Goal: Transaction & Acquisition: Purchase product/service

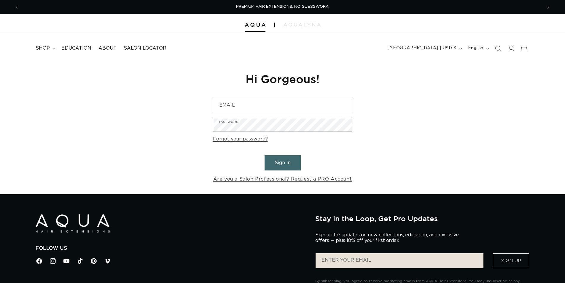
click at [256, 104] on input "Email" at bounding box center [282, 104] width 139 height 13
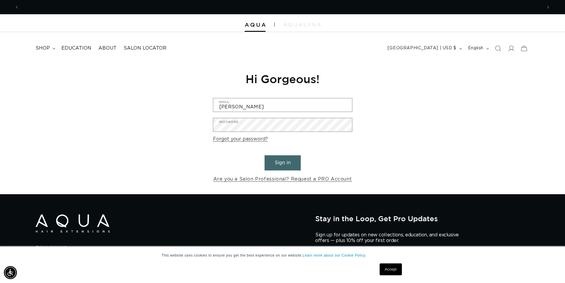
scroll to position [0, 523]
type input "ryan@currentbynese.com"
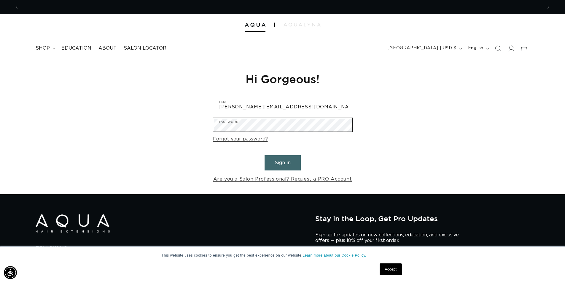
scroll to position [0, 0]
click at [265, 155] on button "Sign in" at bounding box center [283, 162] width 36 height 15
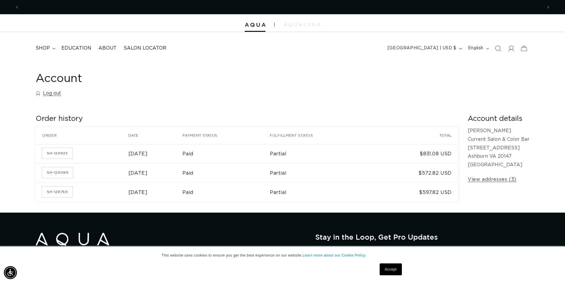
scroll to position [0, 523]
click at [43, 48] on span "shop" at bounding box center [43, 48] width 14 height 6
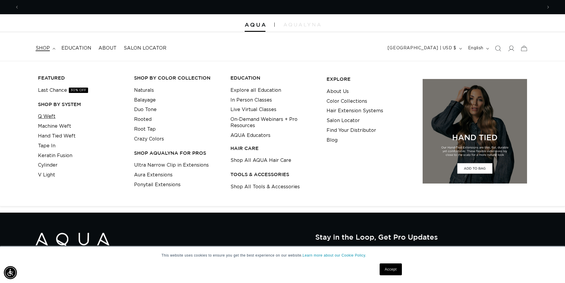
scroll to position [0, 0]
click at [49, 117] on link "Q Weft" at bounding box center [46, 117] width 17 height 10
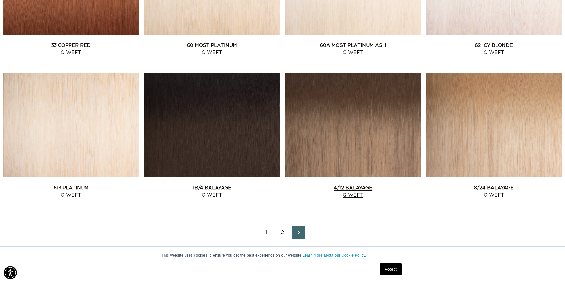
scroll to position [771, 0]
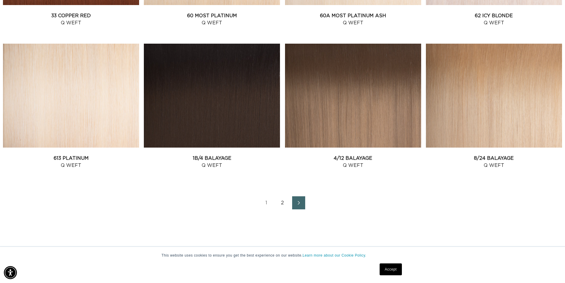
click at [282, 201] on link "2" at bounding box center [282, 202] width 13 height 13
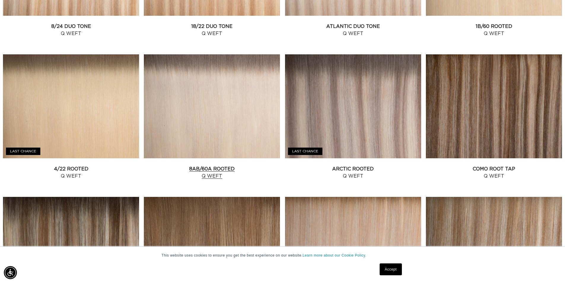
scroll to position [0, 1046]
click at [208, 167] on link "8AB/60A Rooted Q Weft" at bounding box center [212, 172] width 136 height 14
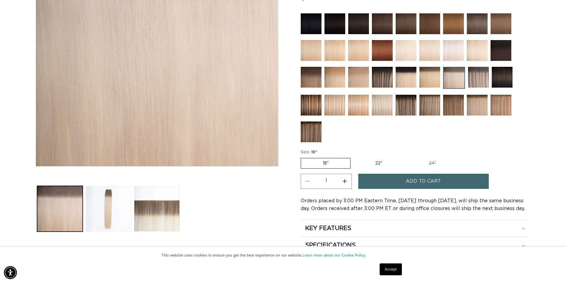
scroll to position [0, 523]
click at [162, 206] on button "Load image 3 in gallery view" at bounding box center [157, 209] width 46 height 46
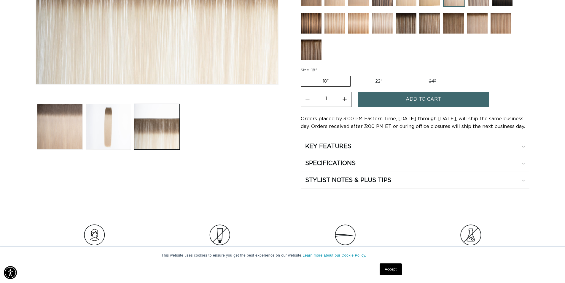
scroll to position [0, 1046]
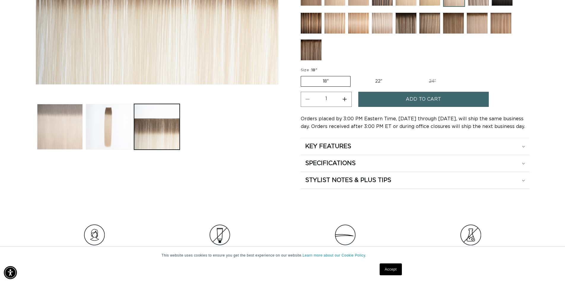
click at [59, 125] on button "Load image 1 in gallery view" at bounding box center [60, 127] width 46 height 46
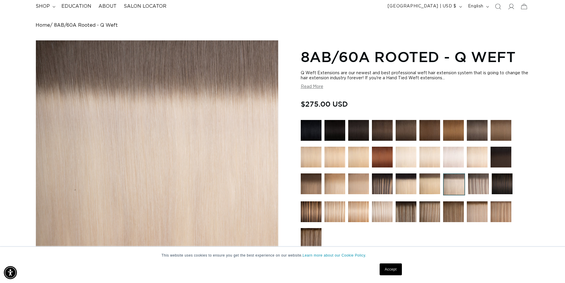
scroll to position [52, 0]
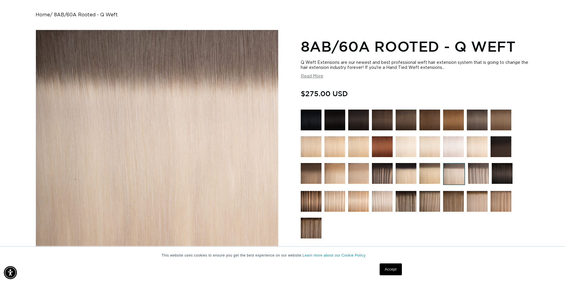
click at [477, 170] on img at bounding box center [478, 173] width 21 height 21
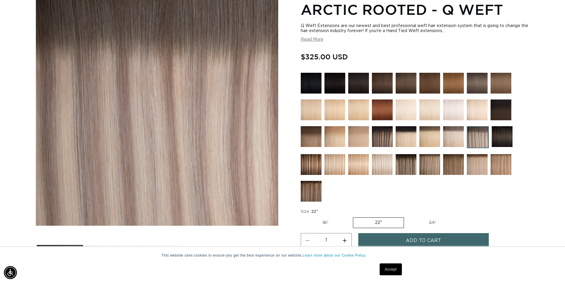
scroll to position [0, 1046]
click at [456, 136] on img at bounding box center [453, 136] width 21 height 21
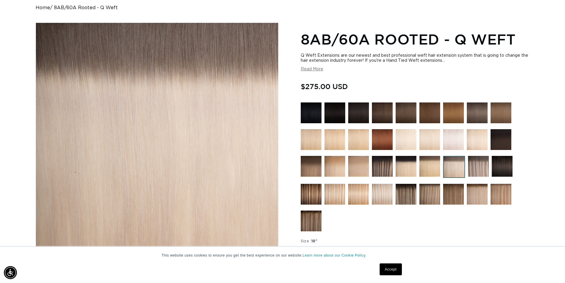
click at [475, 163] on img at bounding box center [478, 166] width 21 height 21
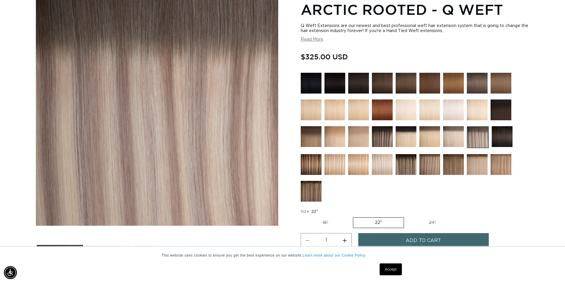
scroll to position [0, 1046]
click at [451, 138] on img at bounding box center [453, 136] width 21 height 21
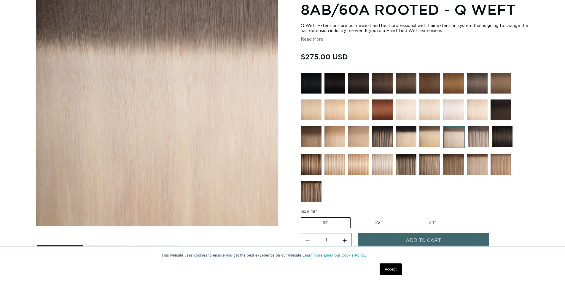
click at [430, 135] on img at bounding box center [429, 136] width 21 height 21
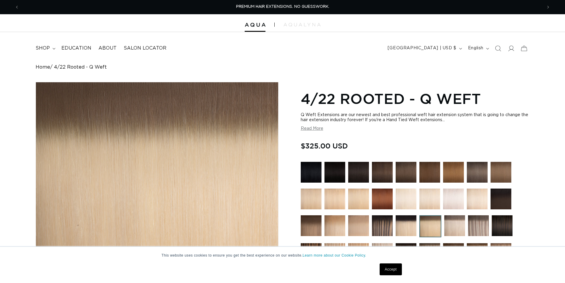
scroll to position [89, 0]
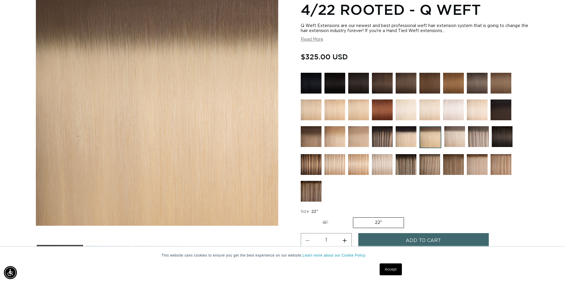
click at [454, 137] on img at bounding box center [454, 136] width 21 height 21
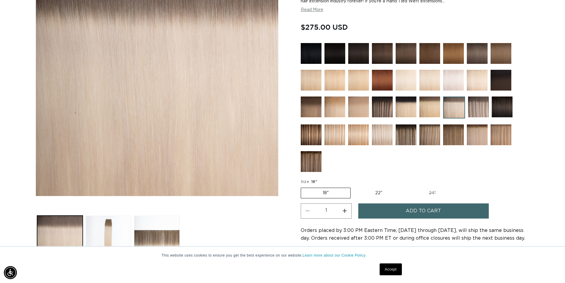
click at [378, 192] on label "22" Variant sold out or unavailable" at bounding box center [379, 193] width 50 height 10
click at [354, 187] on input "22" Variant sold out or unavailable" at bounding box center [354, 186] width 0 height 0
radio input "true"
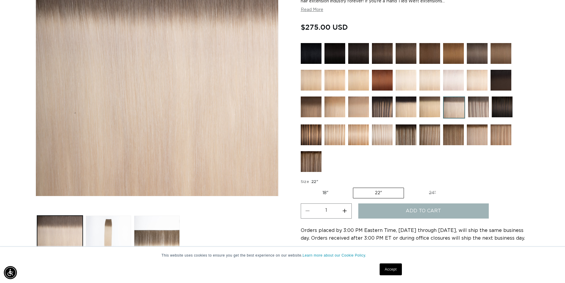
scroll to position [0, 523]
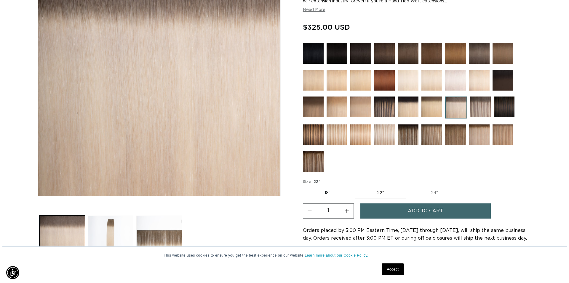
scroll to position [0, 1046]
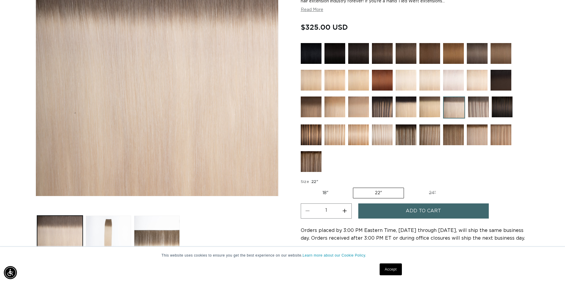
click at [409, 210] on span "Add to cart" at bounding box center [423, 210] width 35 height 15
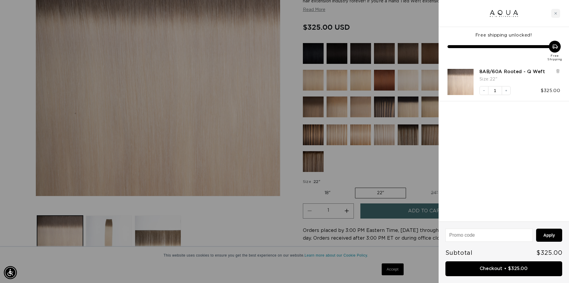
scroll to position [0, 0]
click at [263, 219] on div at bounding box center [284, 141] width 569 height 283
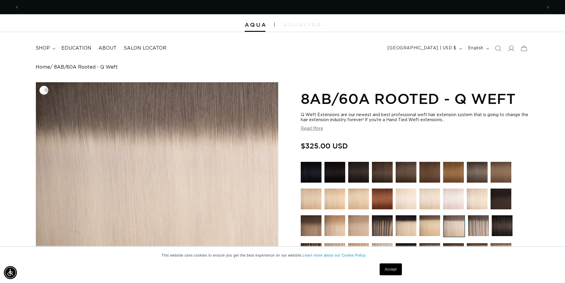
scroll to position [0, 1046]
click at [46, 47] on span "shop" at bounding box center [43, 48] width 14 height 6
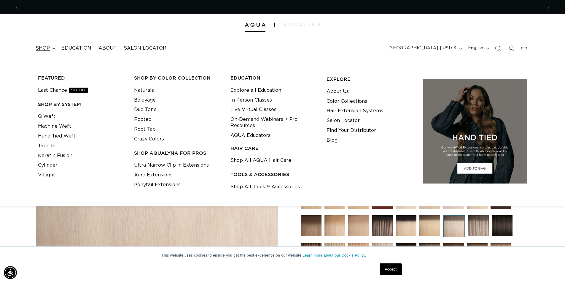
scroll to position [0, 0]
click at [109, 48] on span "About" at bounding box center [107, 48] width 18 height 6
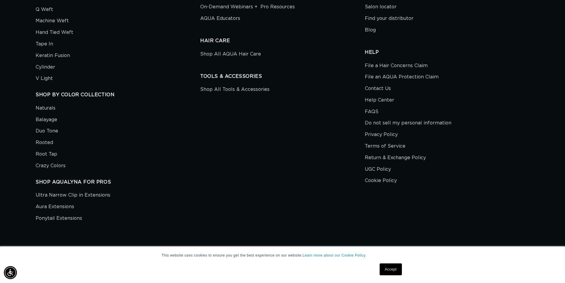
scroll to position [0, 523]
click at [375, 90] on link "Contact Us" at bounding box center [378, 89] width 26 height 12
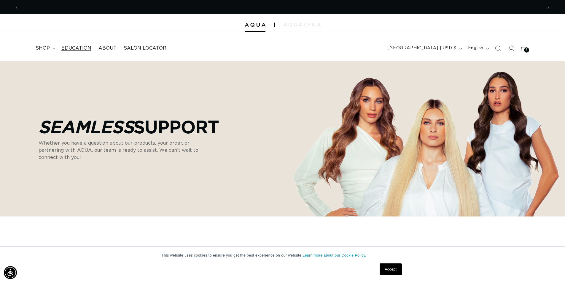
scroll to position [0, 523]
click at [69, 47] on span "Education" at bounding box center [76, 48] width 30 height 6
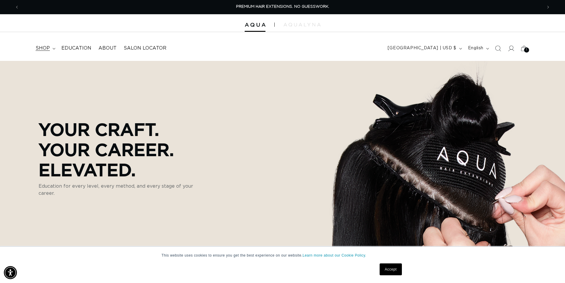
click at [45, 47] on span "shop" at bounding box center [43, 48] width 14 height 6
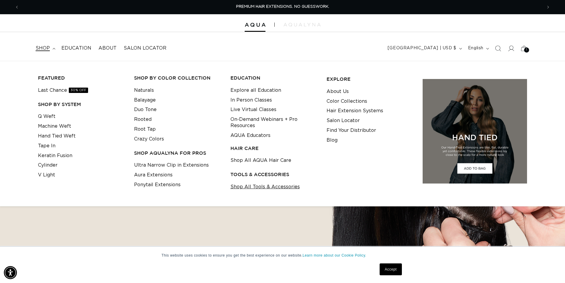
click at [268, 185] on link "Shop All Tools & Accessories" at bounding box center [264, 187] width 69 height 10
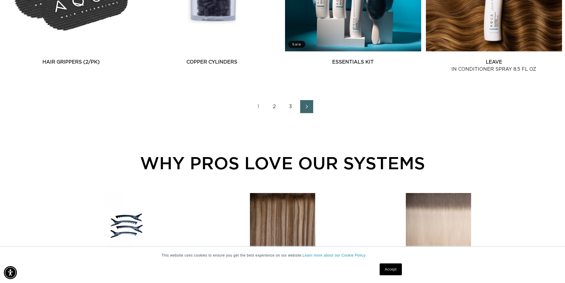
click at [275, 106] on link "2" at bounding box center [274, 106] width 13 height 13
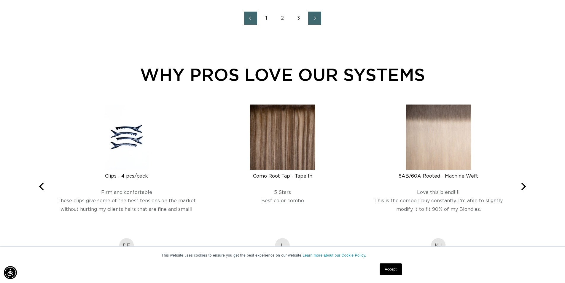
click at [299, 17] on link "3" at bounding box center [298, 18] width 13 height 13
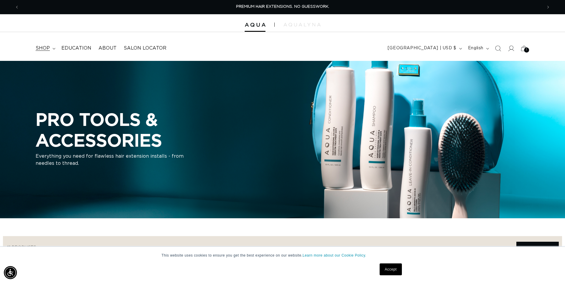
click at [46, 47] on span "shop" at bounding box center [43, 48] width 14 height 6
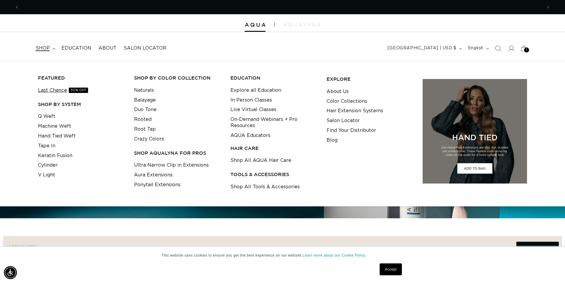
scroll to position [0, 1046]
click at [54, 89] on link "Last Chance 30% OFF" at bounding box center [63, 90] width 50 height 10
